Goal: Transaction & Acquisition: Purchase product/service

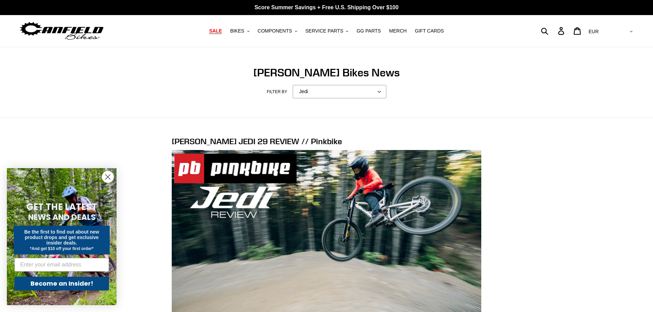
click at [222, 32] on span "SALE" at bounding box center [215, 31] width 13 height 6
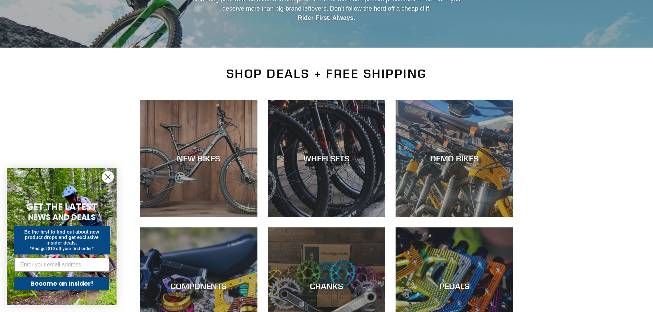
scroll to position [103, 0]
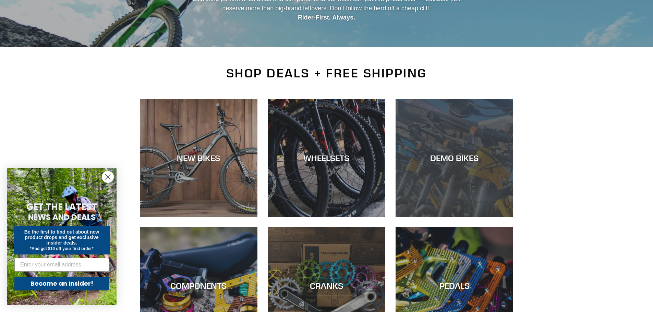
click at [477, 154] on div "DEMO BIKES" at bounding box center [455, 158] width 118 height 10
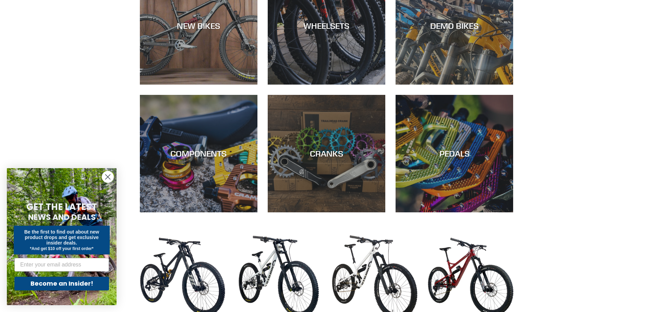
scroll to position [172, 0]
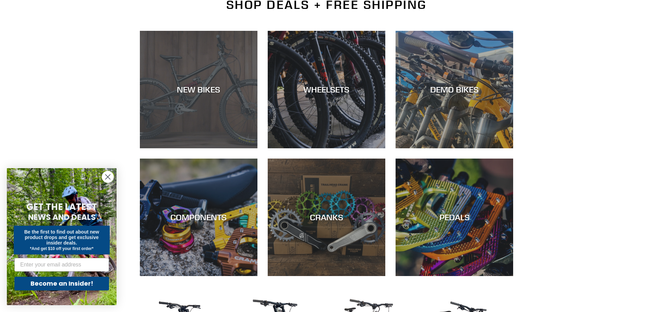
click at [183, 149] on div "NEW BIKES" at bounding box center [199, 149] width 118 height 0
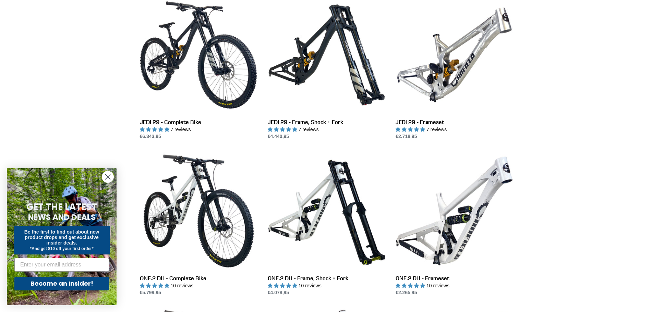
scroll to position [206, 0]
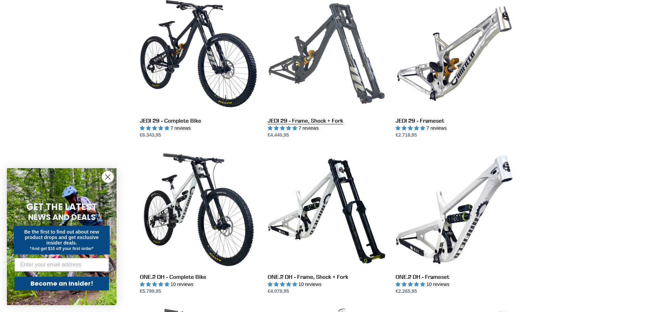
click at [345, 37] on link "JEDI 29 - Frame, Shock + Fork" at bounding box center [327, 67] width 118 height 144
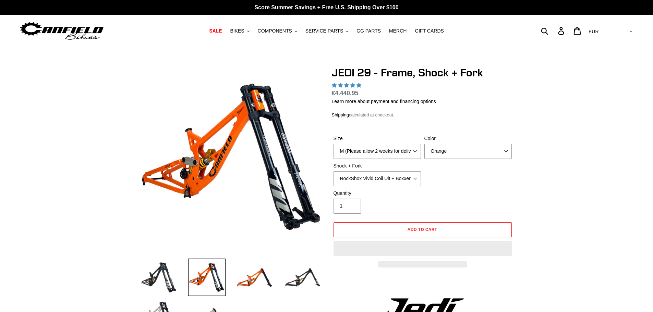
select select "highest-rating"
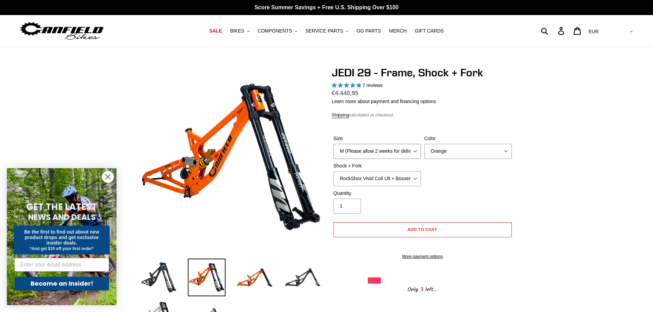
click at [413, 152] on select "M (Please allow 2 weeks for delivery) L (Please allow 2 weeks for delivery) XL" at bounding box center [377, 151] width 87 height 15
select select "L (Please allow 2 weeks for delivery)"
click at [334, 144] on select "M (Please allow 2 weeks for delivery) L (Please allow 2 weeks for delivery) XL" at bounding box center [377, 151] width 87 height 15
click at [497, 151] on select "Orange Stealth Black Raw" at bounding box center [468, 151] width 87 height 15
drag, startPoint x: 539, startPoint y: 169, endPoint x: 483, endPoint y: 174, distance: 56.1
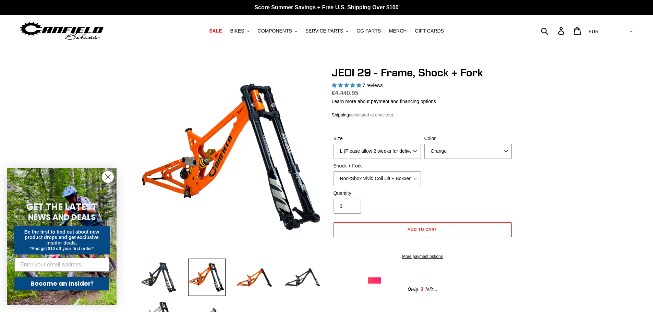
click at [412, 178] on select "RockShox Vivid Coil Ult + Boxxer RC2 C3 Ult Fox DHX2 250x75 + Fox 40 Float Grip…" at bounding box center [377, 179] width 87 height 15
click at [334, 172] on select "RockShox Vivid Coil Ult + Boxxer RC2 C3 Ult Fox DHX2 250x75 + Fox 40 Float Grip…" at bounding box center [377, 179] width 87 height 15
click at [417, 177] on select "RockShox Vivid Coil Ult + Boxxer RC2 C3 Ult Fox DHX2 250x75 + Fox 40 Float Grip…" at bounding box center [377, 179] width 87 height 15
click at [334, 172] on select "RockShox Vivid Coil Ult + Boxxer RC2 C3 Ult Fox DHX2 250x75 + Fox 40 Float Grip…" at bounding box center [377, 179] width 87 height 15
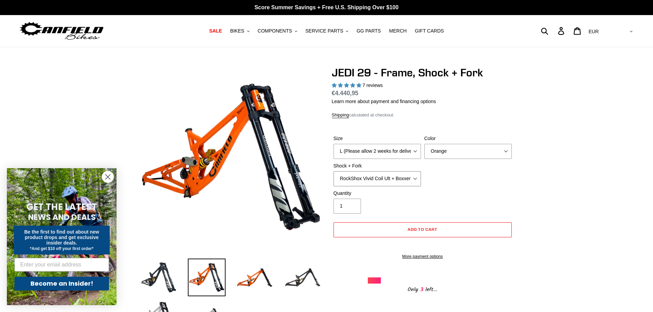
click at [419, 178] on select "RockShox Vivid Coil Ult + Boxxer RC2 C3 Ult Fox DHX2 250x75 + Fox 40 Float Grip…" at bounding box center [377, 179] width 87 height 15
click at [334, 172] on select "RockShox Vivid Coil Ult + Boxxer RC2 C3 Ult Fox DHX2 250x75 + Fox 40 Float Grip…" at bounding box center [377, 179] width 87 height 15
click at [411, 178] on select "RockShox Vivid Coil Ult + Boxxer RC2 C3 Ult Fox DHX2 250x75 + Fox 40 Float Grip…" at bounding box center [377, 179] width 87 height 15
select select "EXT Storia LOK V3 + EXT Vaia 200"
click at [334, 172] on select "RockShox Vivid Coil Ult + Boxxer RC2 C3 Ult Fox DHX2 250x75 + Fox 40 Float Grip…" at bounding box center [377, 179] width 87 height 15
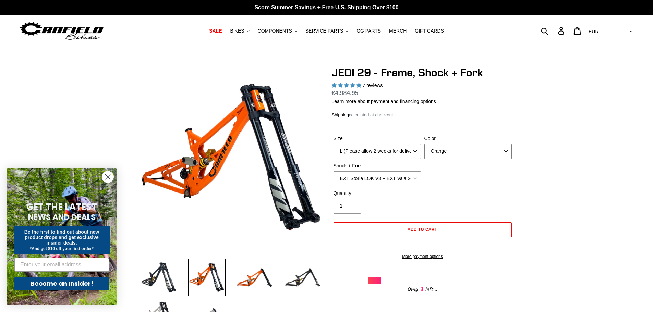
click at [484, 153] on select "Orange Stealth Black Raw" at bounding box center [468, 151] width 87 height 15
select select "Stealth Black"
click at [425, 144] on select "Orange Stealth Black Raw" at bounding box center [468, 151] width 87 height 15
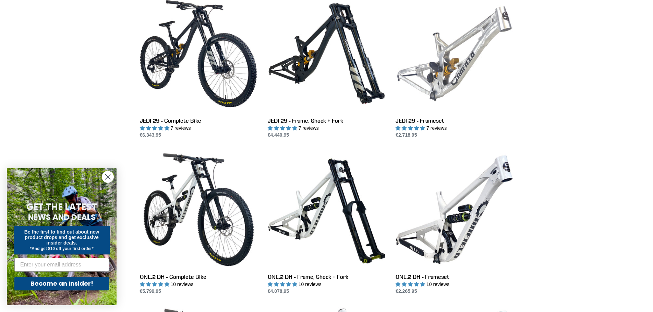
click at [442, 52] on link "JEDI 29 - Frameset" at bounding box center [455, 67] width 118 height 144
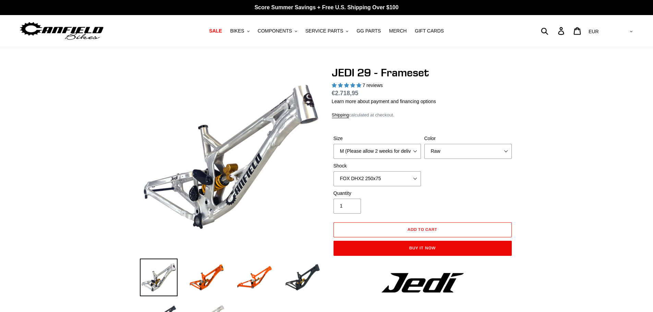
select select "highest-rating"
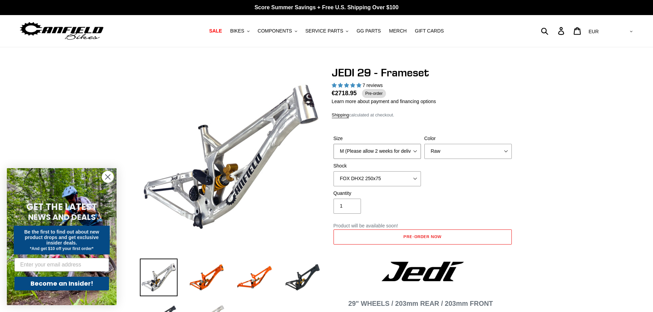
click at [414, 150] on select "M (Please allow 2 weeks for delivery) L (Please allow 2 weeks for delivery) XL" at bounding box center [377, 151] width 87 height 15
select select "L (Please allow 2 weeks for delivery)"
click at [334, 144] on select "M (Please allow 2 weeks for delivery) L (Please allow 2 weeks for delivery) XL" at bounding box center [377, 151] width 87 height 15
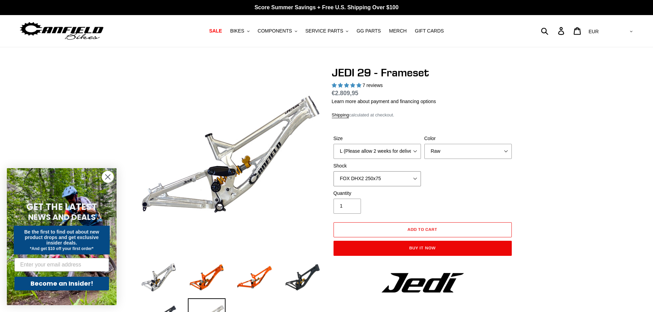
click at [416, 180] on select "No Shock FOX DHX2 250x75 RockShox Vivid Ultimate DH 250x75 EXT e-Storia LOX V3" at bounding box center [377, 179] width 87 height 15
click at [334, 172] on select "No Shock FOX DHX2 250x75 RockShox Vivid Ultimate DH 250x75 EXT e-Storia LOX V3" at bounding box center [377, 179] width 87 height 15
click at [411, 176] on select "No Shock FOX DHX2 250x75 RockShox Vivid Ultimate DH 250x75 EXT e-Storia LOX V3" at bounding box center [377, 179] width 87 height 15
select select "No Shock"
click at [334, 172] on select "No Shock FOX DHX2 250x75 RockShox Vivid Ultimate DH 250x75 EXT e-Storia LOX V3" at bounding box center [377, 179] width 87 height 15
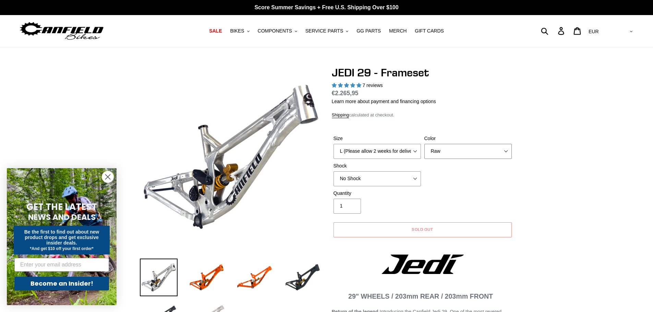
click at [499, 151] on select "Orange Raw Stealth Black" at bounding box center [468, 151] width 87 height 15
click at [425, 144] on select "Orange Raw Stealth Black" at bounding box center [468, 151] width 87 height 15
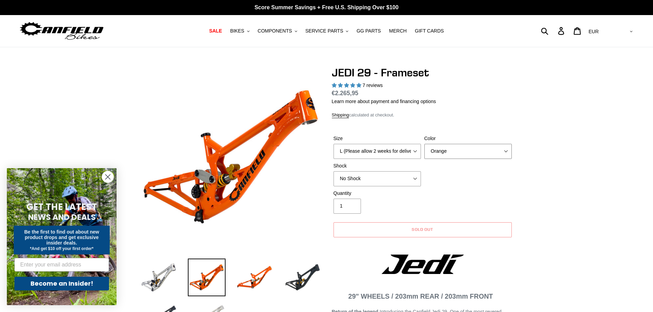
click at [502, 152] on select "Orange Raw Stealth Black" at bounding box center [468, 151] width 87 height 15
select select "Stealth Black"
click at [425, 144] on select "Orange Raw Stealth Black" at bounding box center [468, 151] width 87 height 15
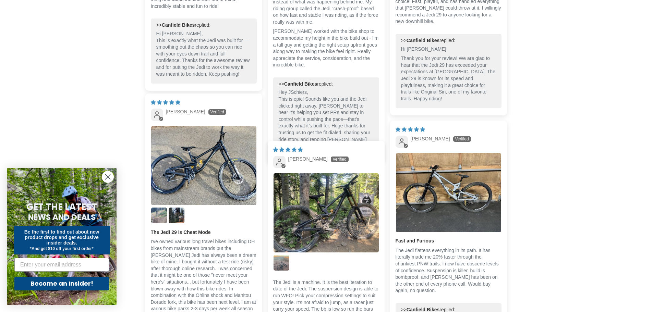
scroll to position [1509, 0]
